Goal: Task Accomplishment & Management: Use online tool/utility

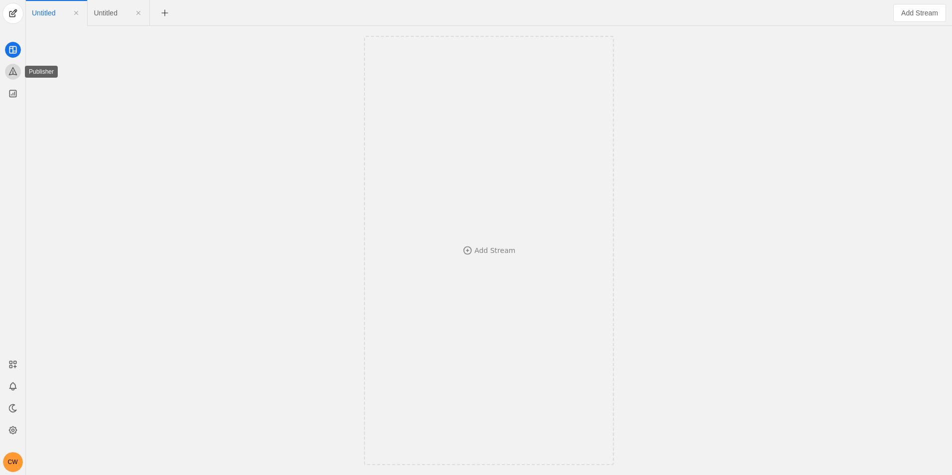
drag, startPoint x: 14, startPoint y: 76, endPoint x: 5, endPoint y: 82, distance: 10.4
click at [11, 78] on app-icon at bounding box center [13, 72] width 16 height 16
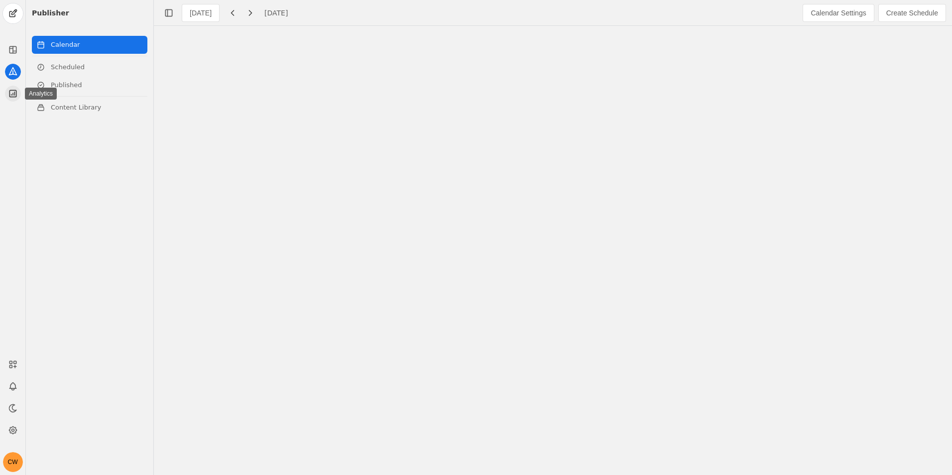
click at [18, 92] on app-icon at bounding box center [13, 94] width 16 height 16
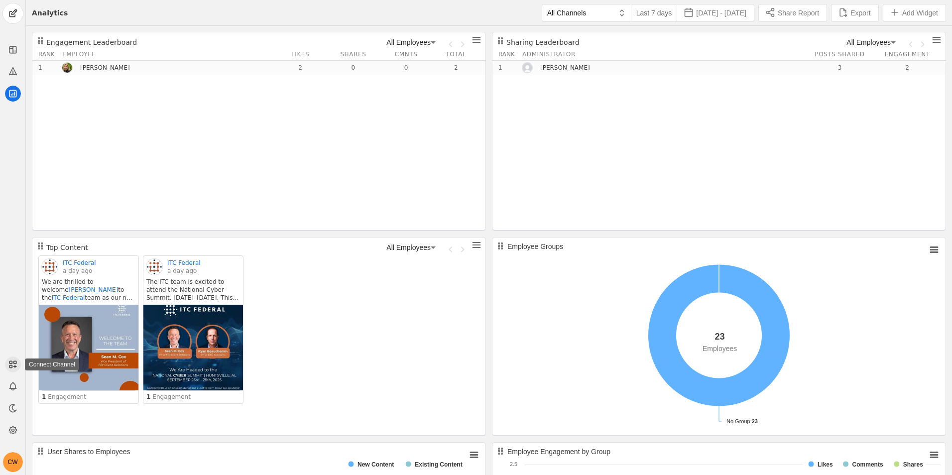
click at [16, 359] on app-icon at bounding box center [13, 364] width 16 height 16
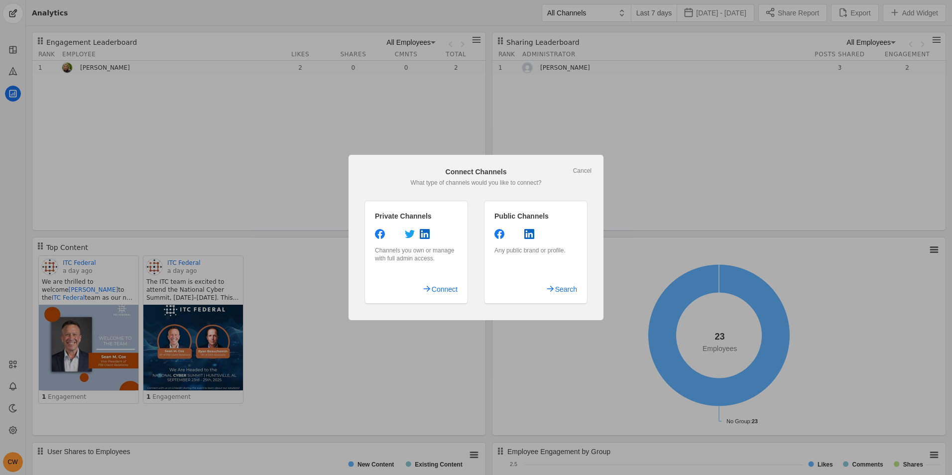
click at [576, 175] on div "Connect Channels" at bounding box center [475, 172] width 231 height 10
click at [581, 169] on link "Cancel" at bounding box center [582, 171] width 18 height 8
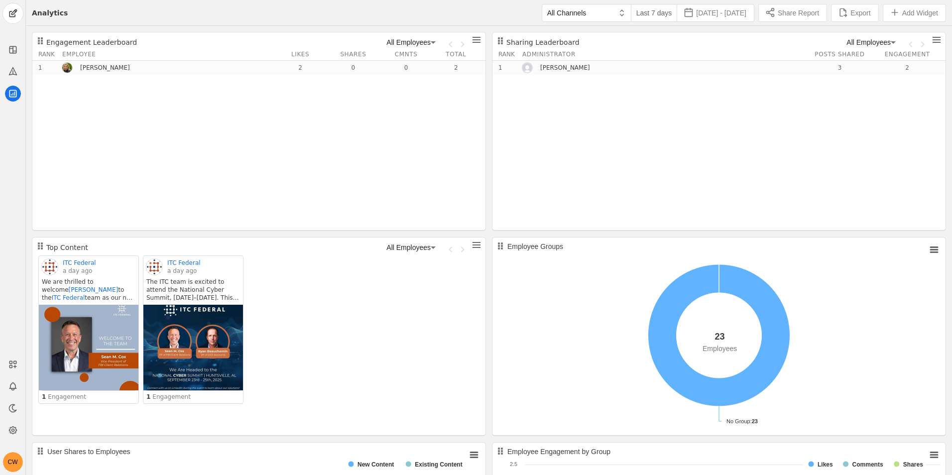
click at [6, 62] on div at bounding box center [12, 52] width 25 height 99
click at [10, 70] on icon at bounding box center [13, 71] width 10 height 10
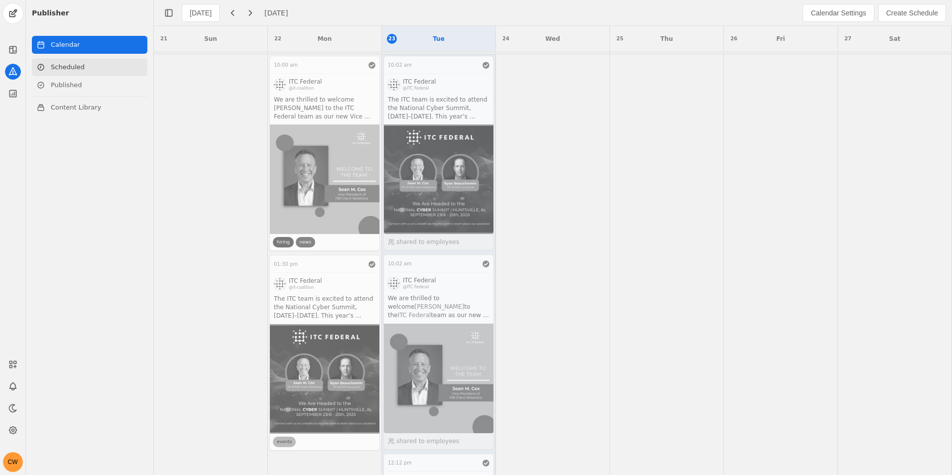
click at [64, 67] on link "Scheduled" at bounding box center [89, 67] width 115 height 18
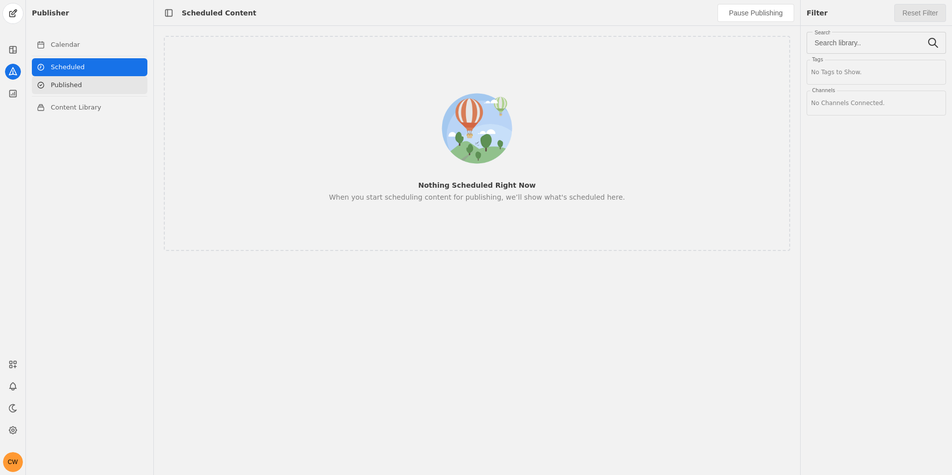
click at [60, 84] on link "Published" at bounding box center [89, 85] width 115 height 18
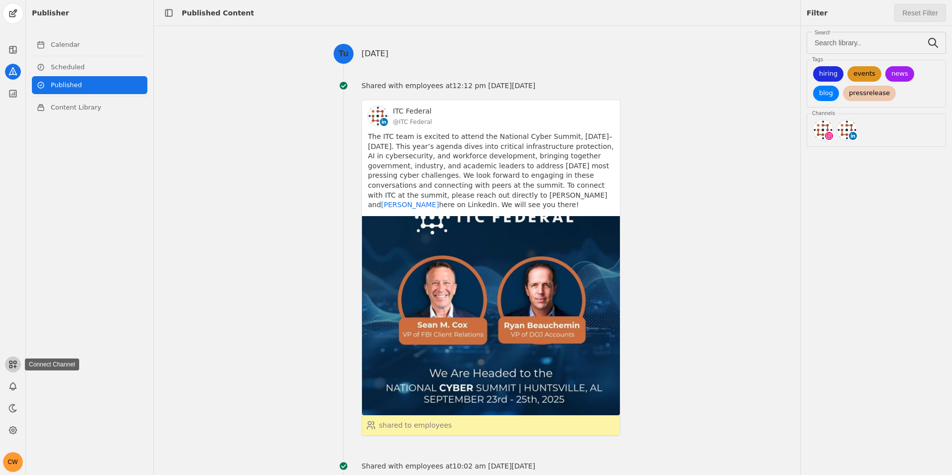
click at [10, 359] on icon at bounding box center [13, 364] width 10 height 10
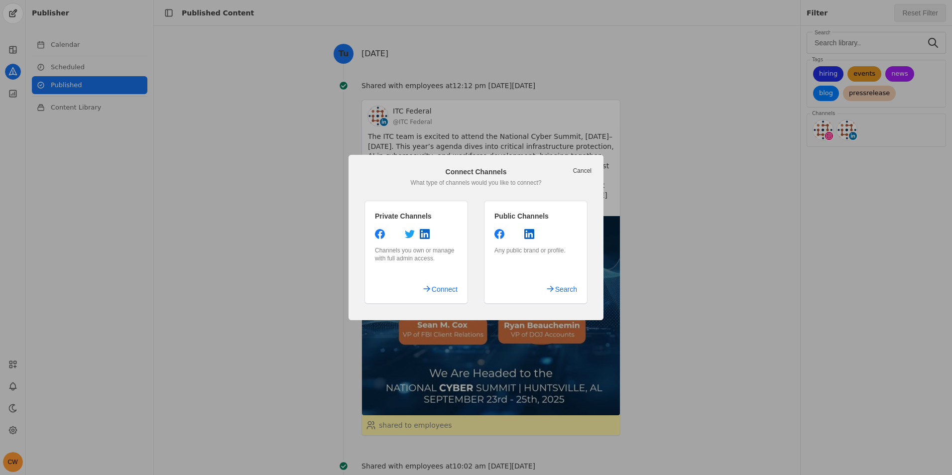
click at [588, 170] on link "Cancel" at bounding box center [582, 171] width 18 height 8
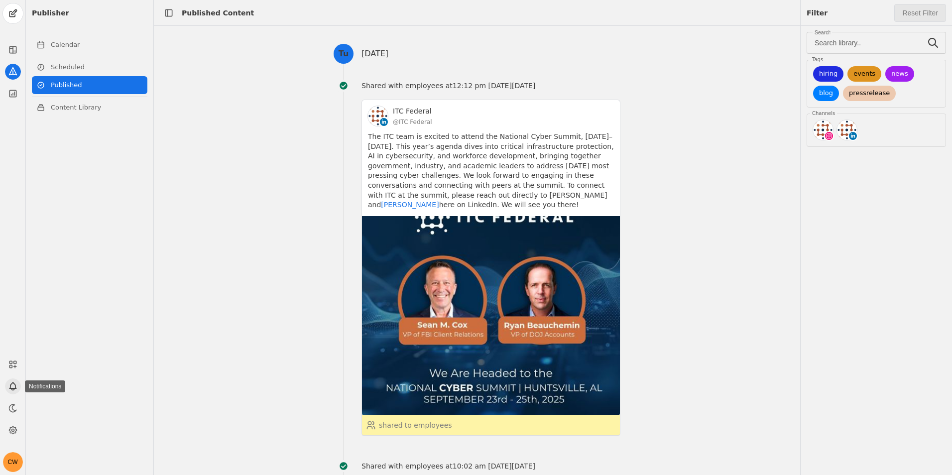
click at [13, 391] on app-icon at bounding box center [13, 386] width 16 height 16
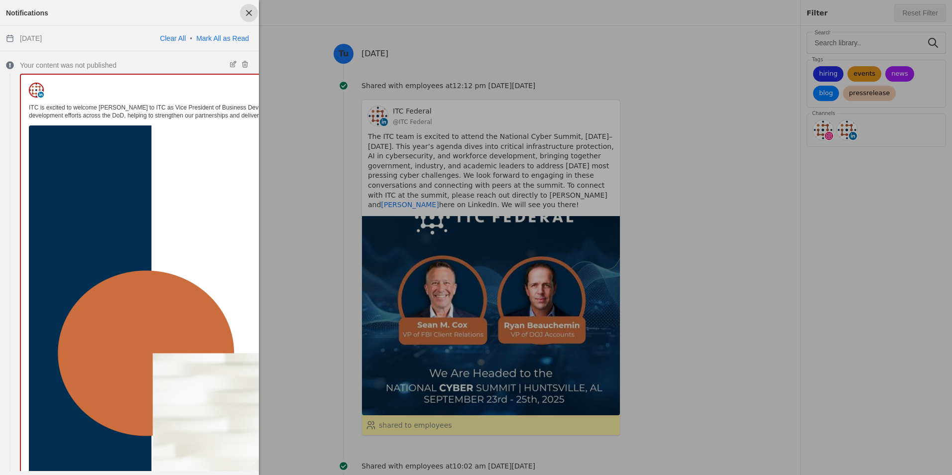
drag, startPoint x: 254, startPoint y: 9, endPoint x: 157, endPoint y: 16, distance: 97.4
click at [253, 10] on span "button" at bounding box center [249, 13] width 18 height 18
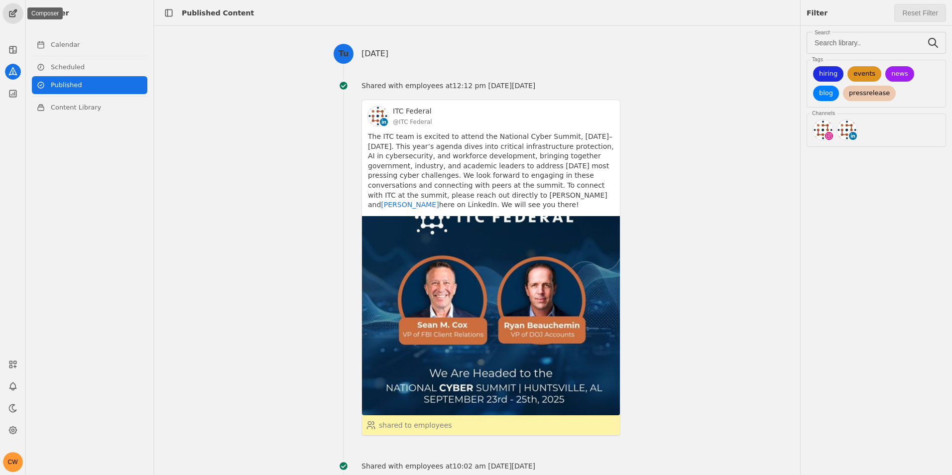
click at [17, 17] on span "undefined" at bounding box center [13, 13] width 20 height 20
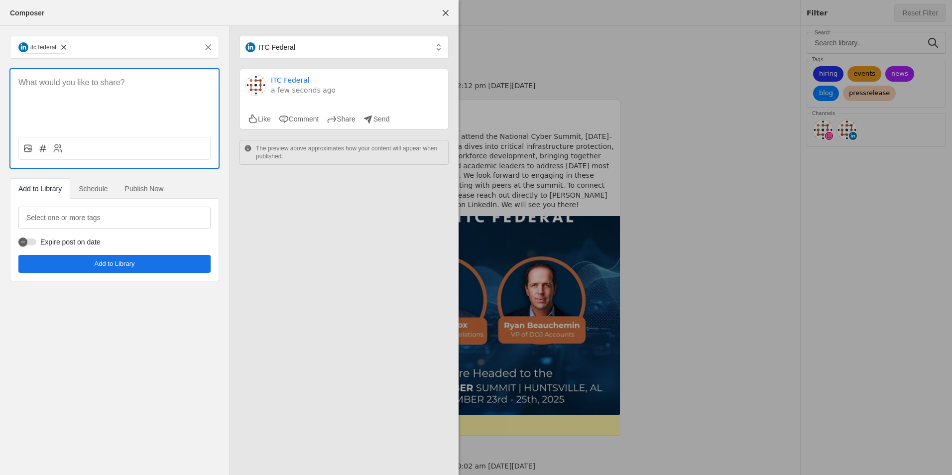
click at [152, 187] on span "Publish Now" at bounding box center [144, 188] width 39 height 7
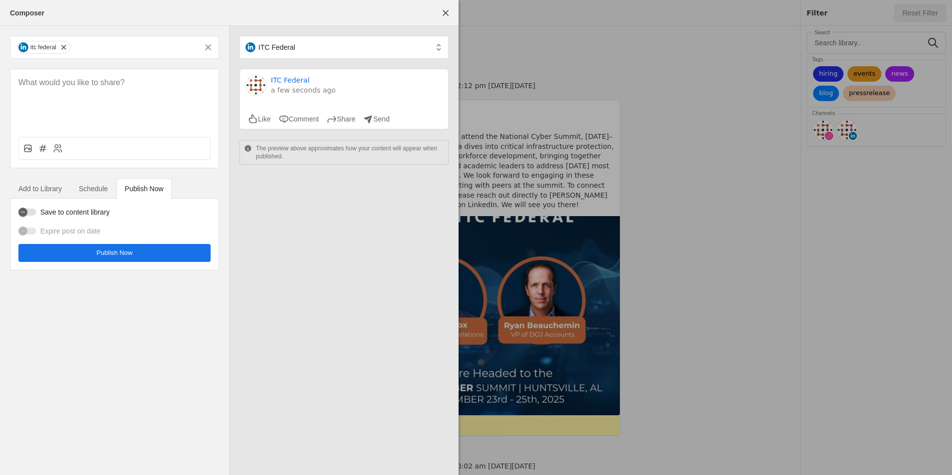
click at [105, 190] on span "Schedule" at bounding box center [93, 188] width 29 height 7
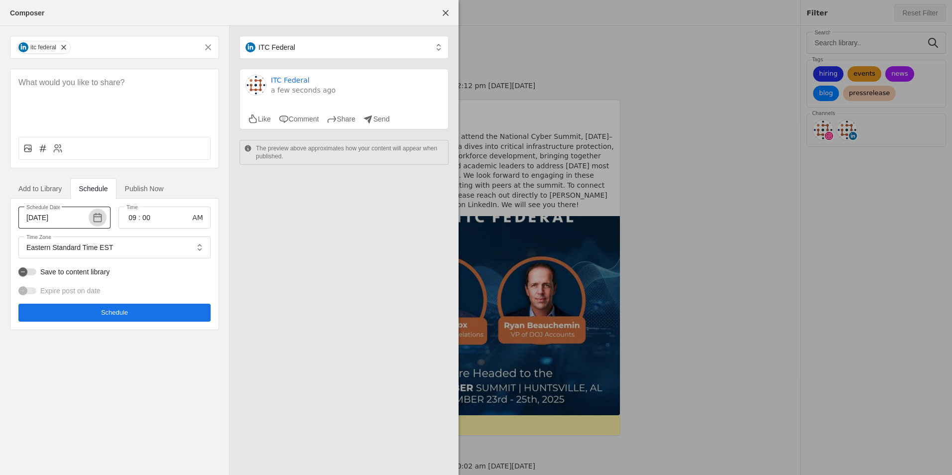
click at [100, 218] on span "button" at bounding box center [98, 218] width 18 height 18
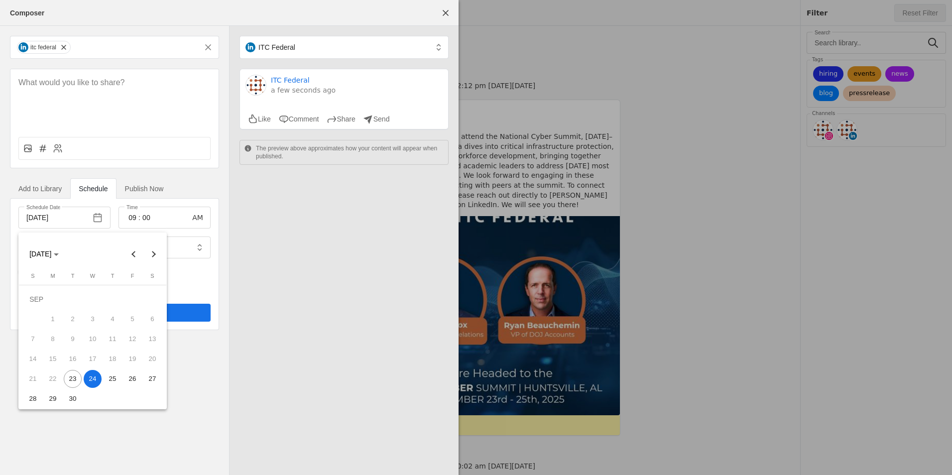
click at [113, 382] on span "25" at bounding box center [113, 379] width 18 height 18
type input "[DATE]"
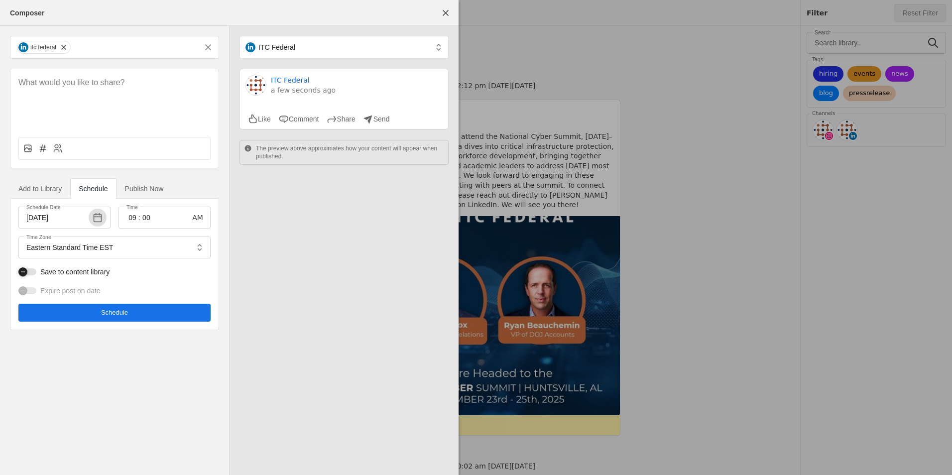
click at [27, 269] on div "button" at bounding box center [22, 271] width 9 height 9
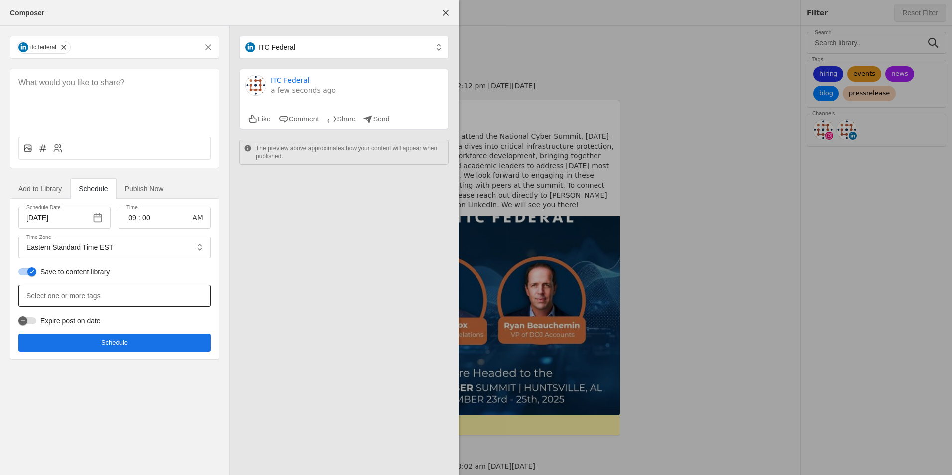
click at [84, 297] on mat-label "Select one or more tags" at bounding box center [63, 296] width 74 height 12
click at [84, 297] on input "Select one or more tags" at bounding box center [69, 296] width 87 height 12
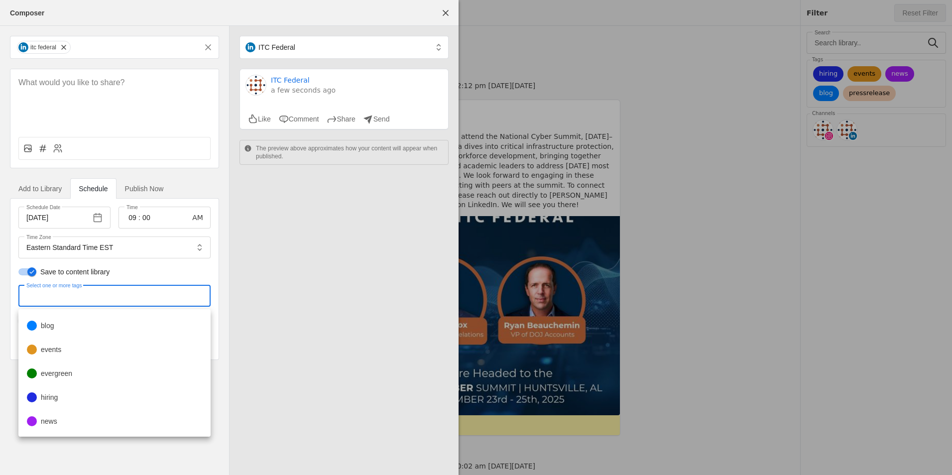
click at [91, 348] on mat-option "events" at bounding box center [114, 350] width 191 height 24
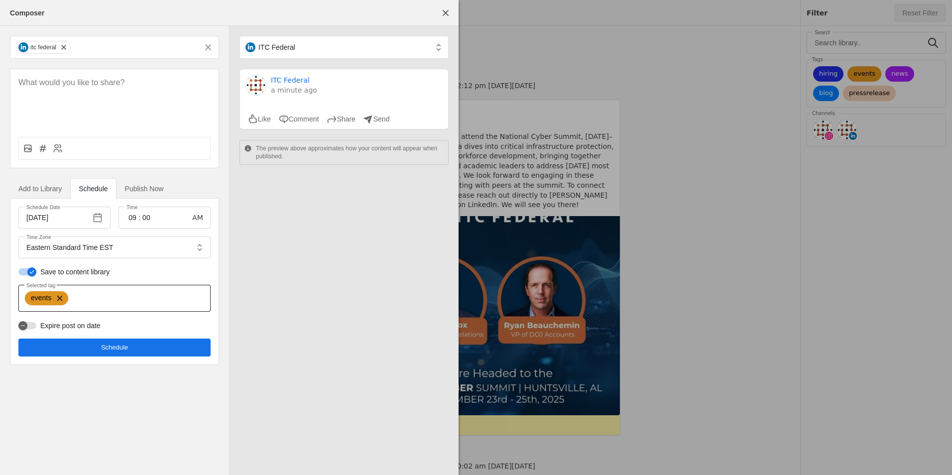
click at [64, 298] on mat-icon at bounding box center [59, 298] width 17 height 9
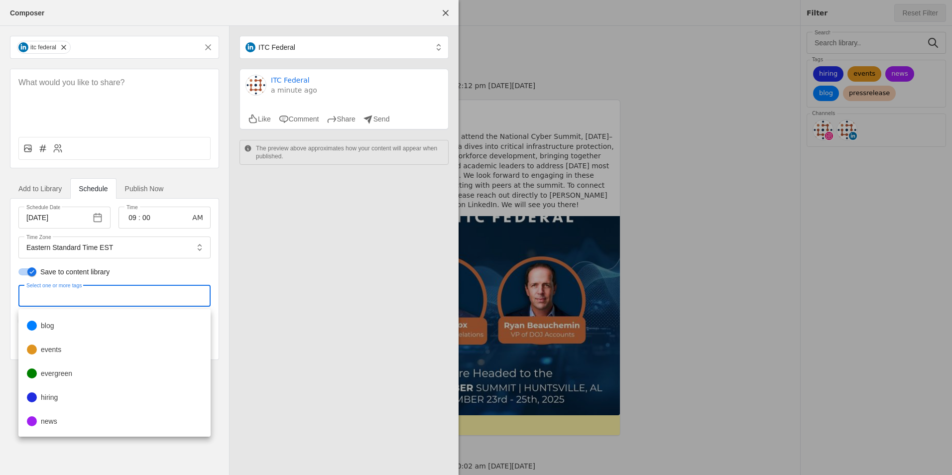
click at [769, 261] on div at bounding box center [476, 237] width 952 height 475
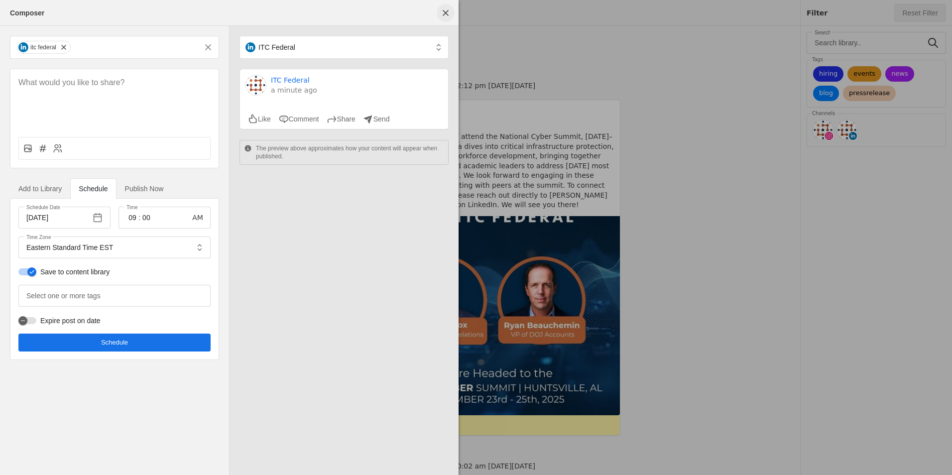
click at [442, 12] on span "undefined" at bounding box center [446, 13] width 18 height 18
